Goal: Task Accomplishment & Management: Use online tool/utility

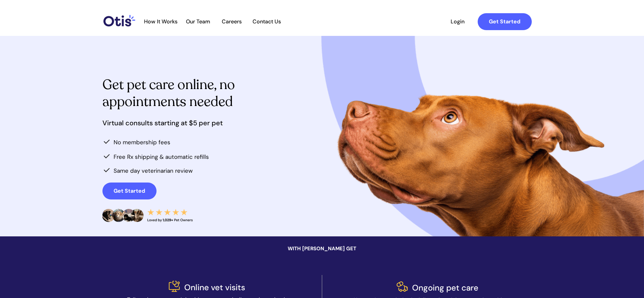
click at [178, 88] on span "Get pet care online, no appointments needed" at bounding box center [168, 92] width 133 height 35
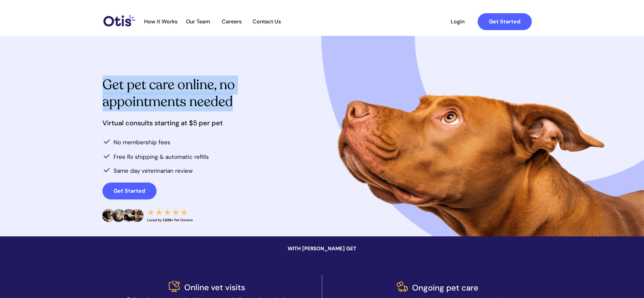
click at [178, 88] on span "Get pet care online, no appointments needed" at bounding box center [168, 92] width 133 height 35
click at [258, 97] on h1 "Get pet care online, no appointments needed" at bounding box center [180, 94] width 157 height 34
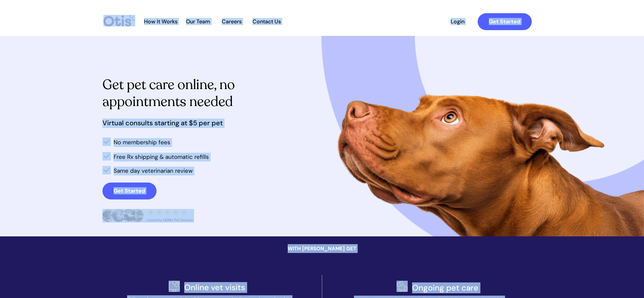
drag, startPoint x: 245, startPoint y: 102, endPoint x: 240, endPoint y: 93, distance: 10.4
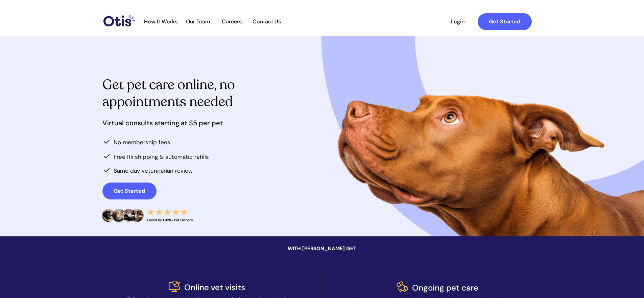
click at [232, 127] on div at bounding box center [322, 136] width 440 height 200
drag, startPoint x: 227, startPoint y: 127, endPoint x: 231, endPoint y: 100, distance: 28.1
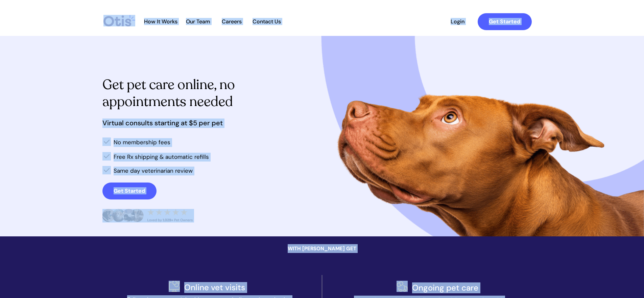
click at [231, 106] on span "Get pet care online, no appointments needed" at bounding box center [168, 92] width 133 height 35
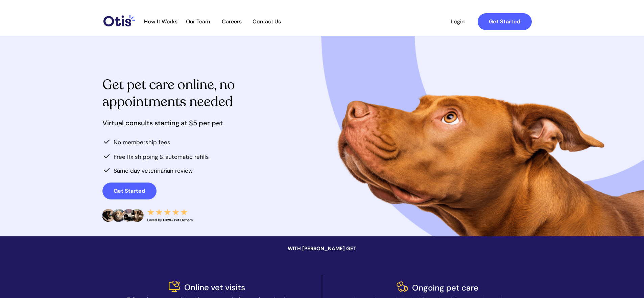
drag, startPoint x: 222, startPoint y: 164, endPoint x: 208, endPoint y: 106, distance: 60.2
click at [208, 105] on span "Get pet care online, no appointments needed" at bounding box center [168, 92] width 133 height 35
